Goal: Task Accomplishment & Management: Complete application form

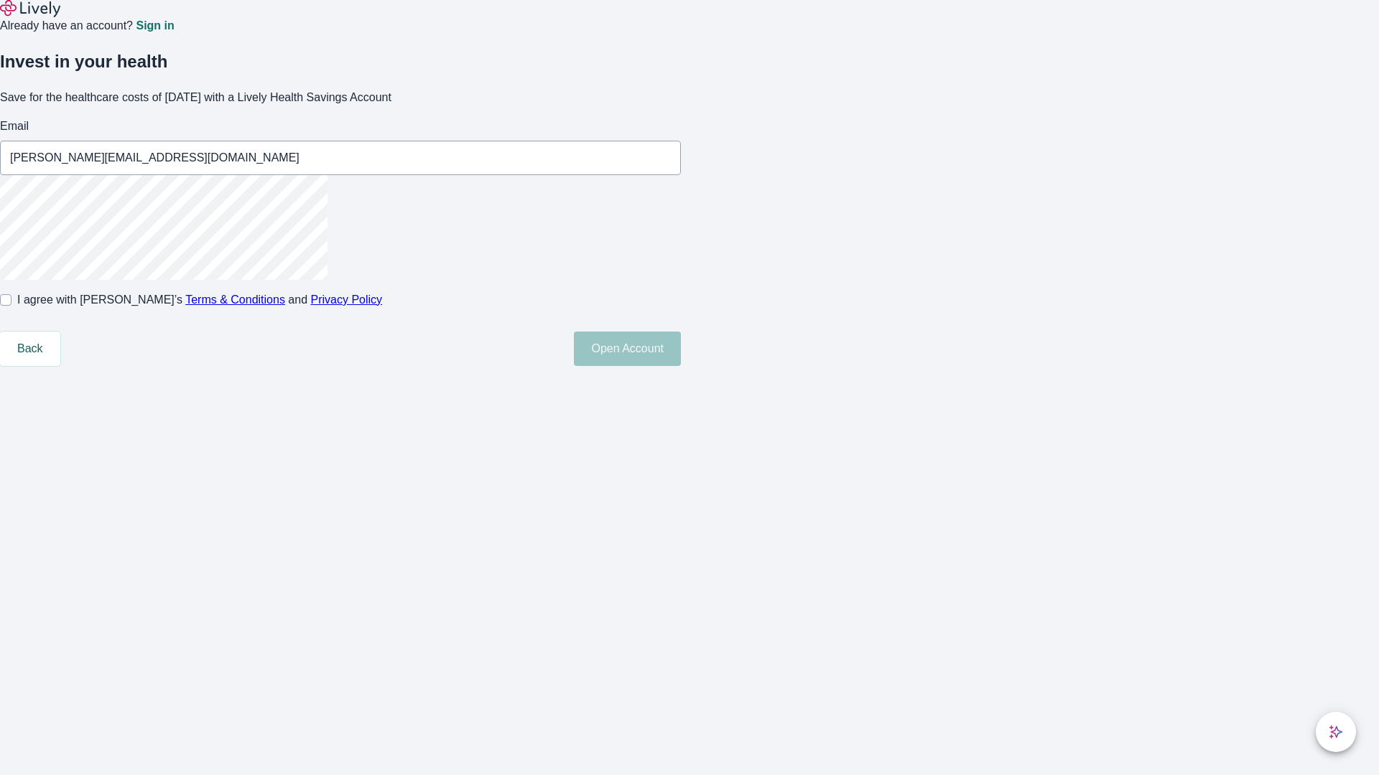
click at [11, 306] on input "I agree with Lively’s Terms & Conditions and Privacy Policy" at bounding box center [5, 299] width 11 height 11
checkbox input "true"
click at [681, 366] on button "Open Account" at bounding box center [627, 349] width 107 height 34
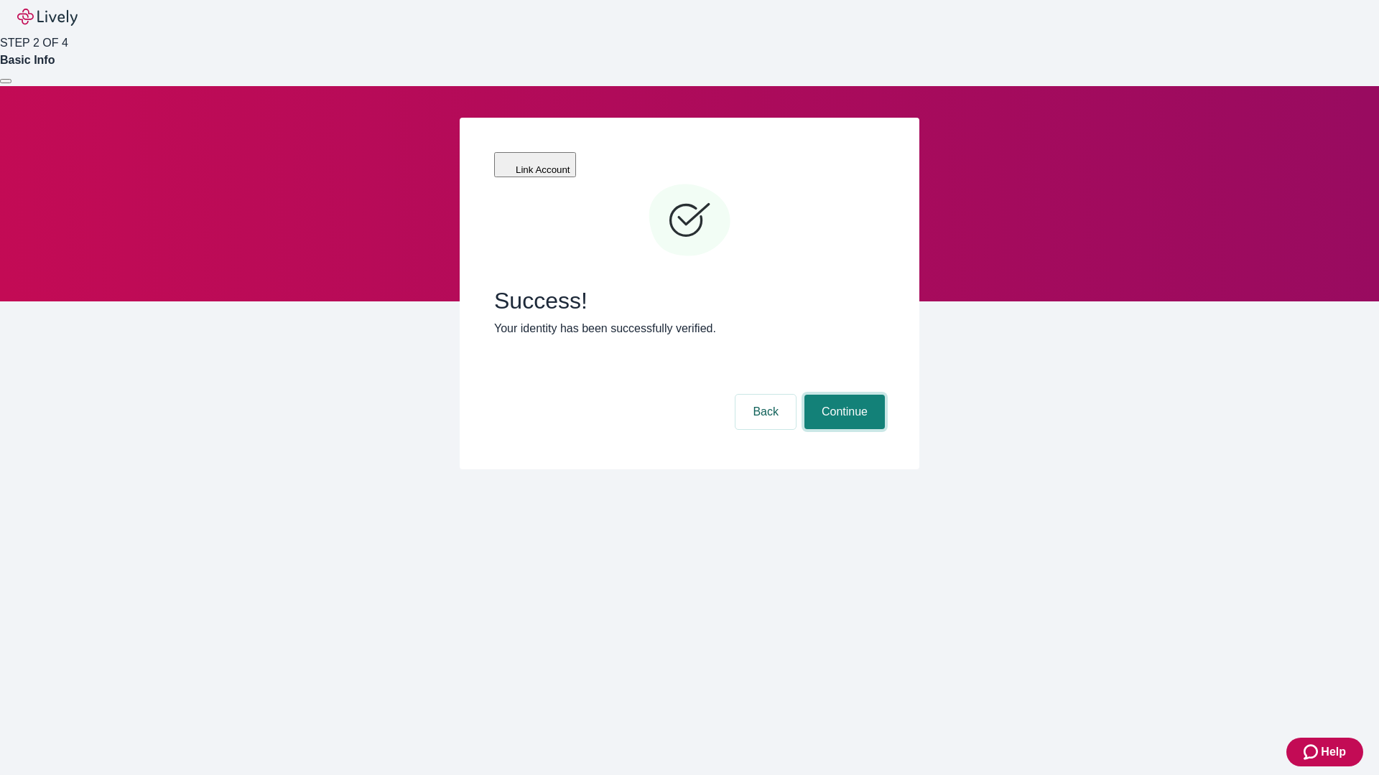
click at [842, 395] on button "Continue" at bounding box center [844, 412] width 80 height 34
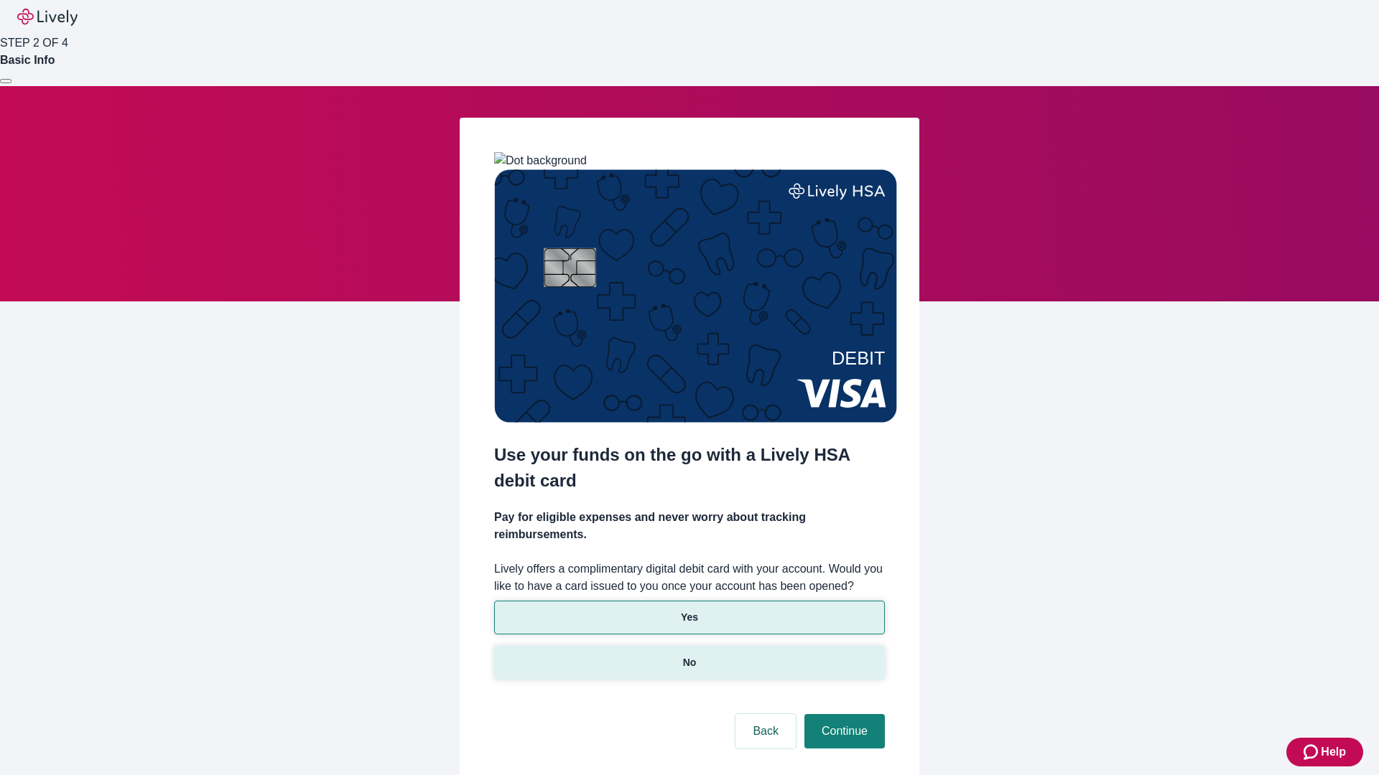
click at [689, 656] on p "No" at bounding box center [690, 663] width 14 height 15
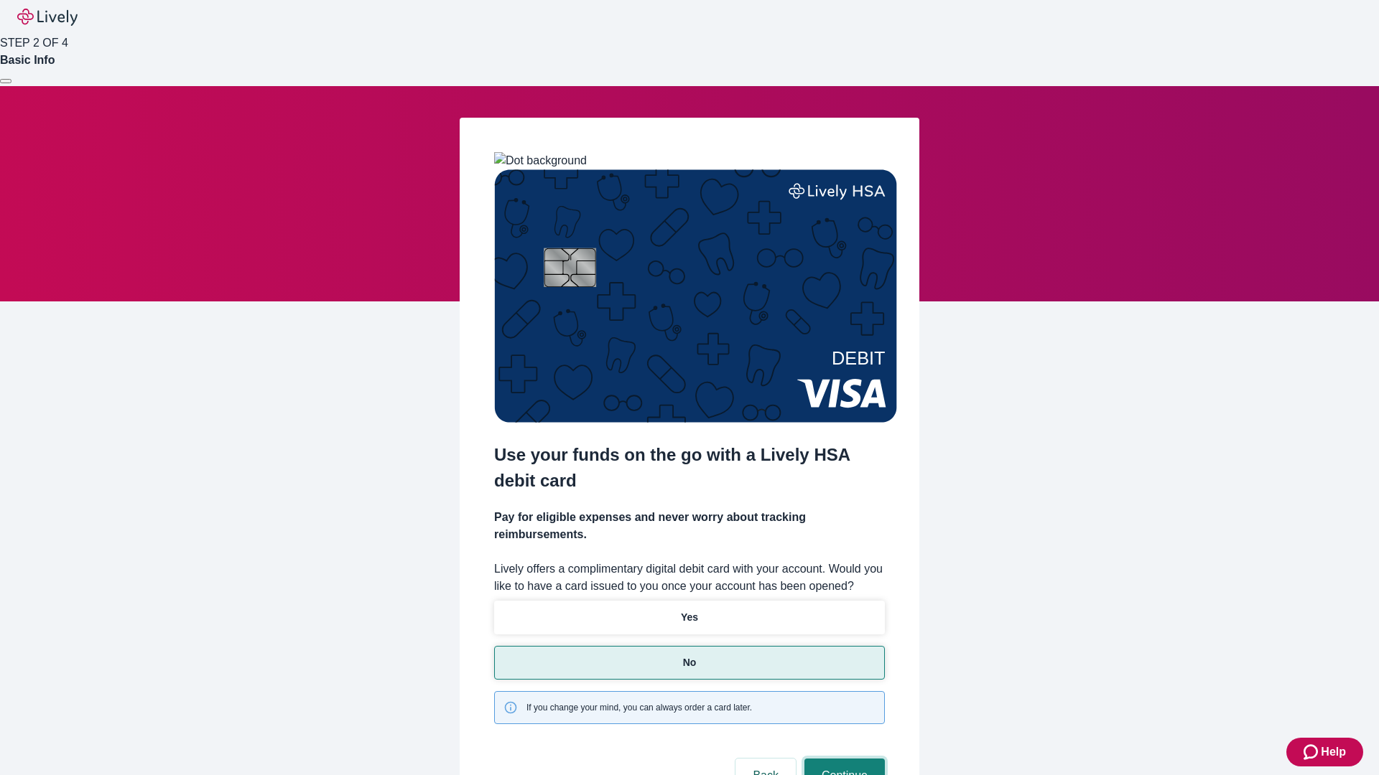
click at [842, 759] on button "Continue" at bounding box center [844, 776] width 80 height 34
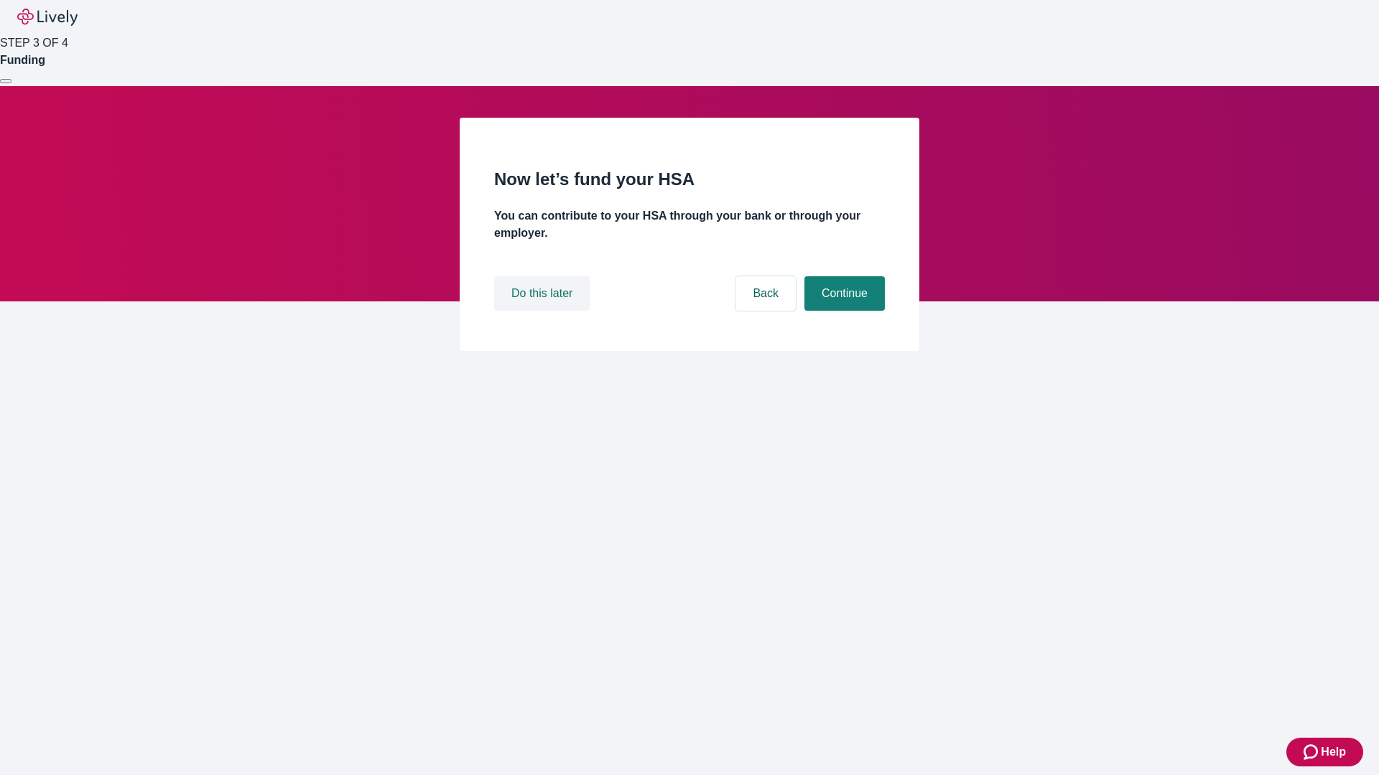
click at [544, 311] on button "Do this later" at bounding box center [541, 293] width 95 height 34
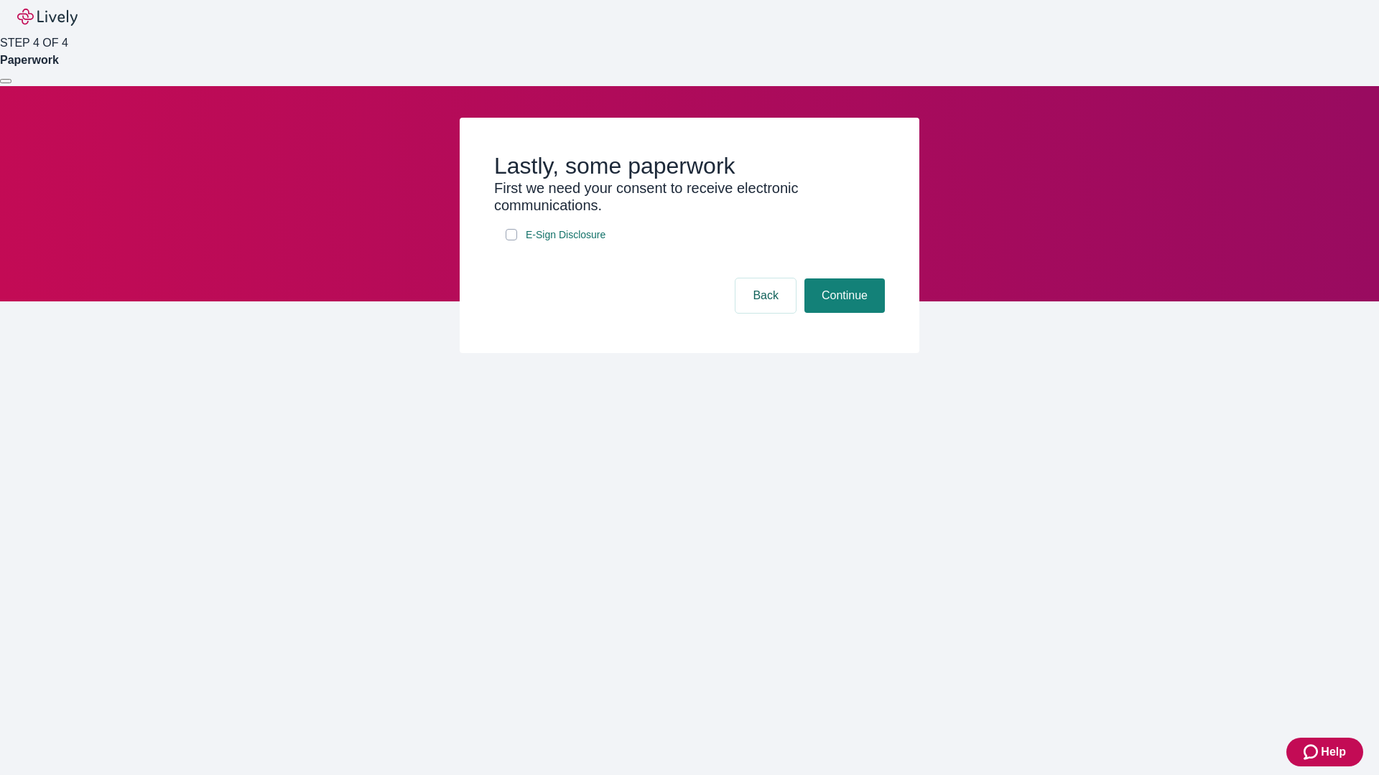
click at [511, 241] on input "E-Sign Disclosure" at bounding box center [510, 234] width 11 height 11
checkbox input "true"
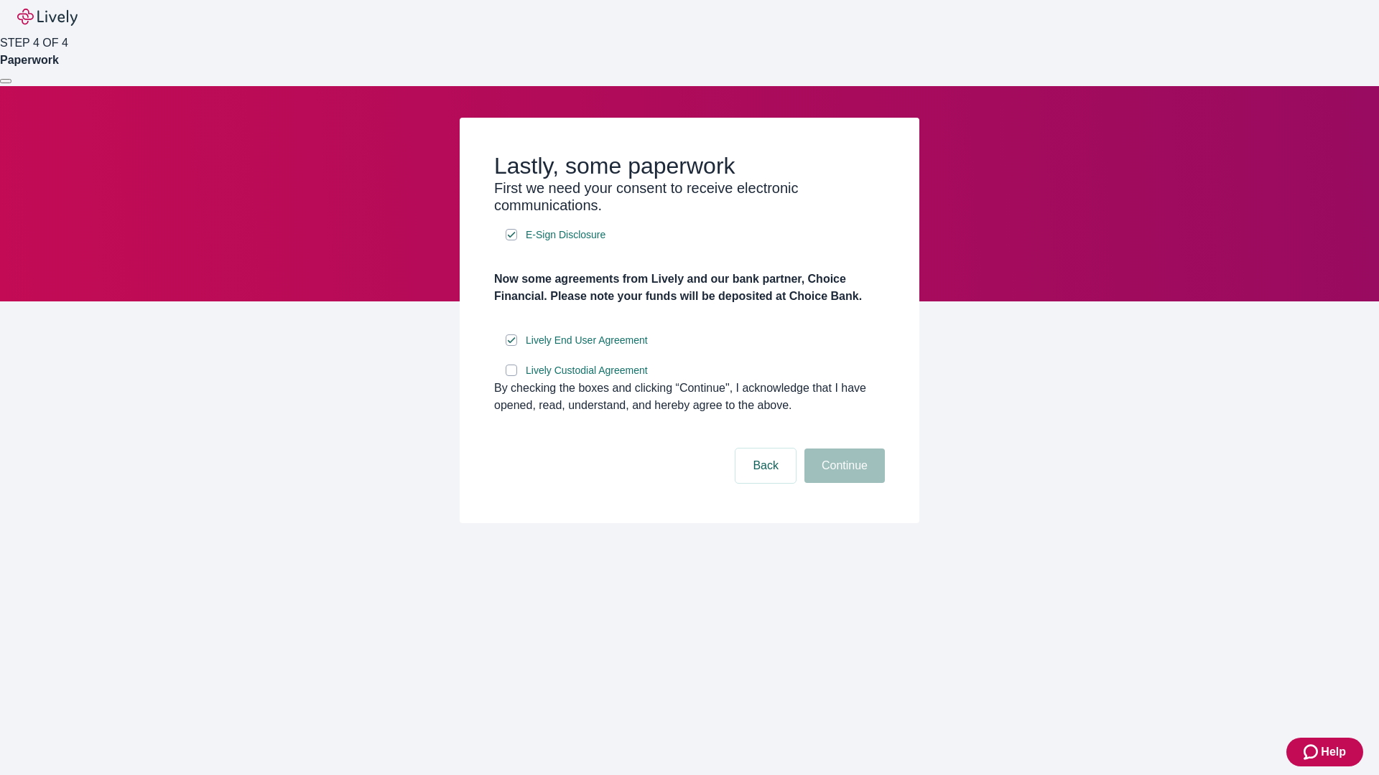
click at [511, 376] on input "Lively Custodial Agreement" at bounding box center [510, 370] width 11 height 11
checkbox input "true"
click at [842, 483] on button "Continue" at bounding box center [844, 466] width 80 height 34
